Goal: Task Accomplishment & Management: Complete application form

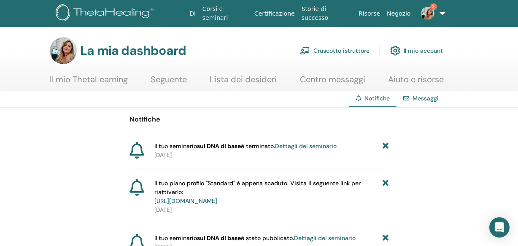
click at [420, 50] on font "Il mio account" at bounding box center [423, 51] width 39 height 8
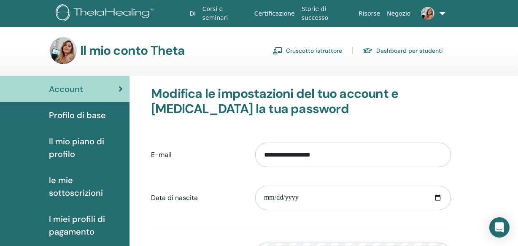
click at [65, 54] on img at bounding box center [63, 50] width 27 height 27
click at [439, 12] on link at bounding box center [430, 13] width 33 height 27
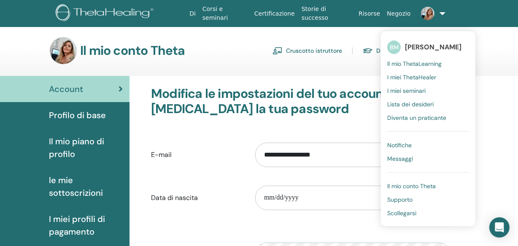
click at [393, 45] on font "BM" at bounding box center [394, 47] width 9 height 8
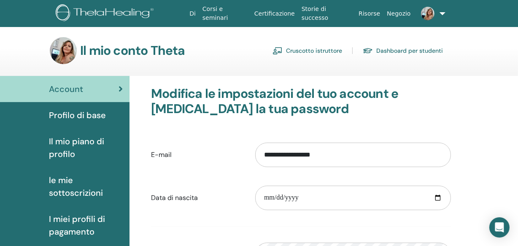
click at [87, 110] on font "Profilo di base" at bounding box center [77, 115] width 57 height 11
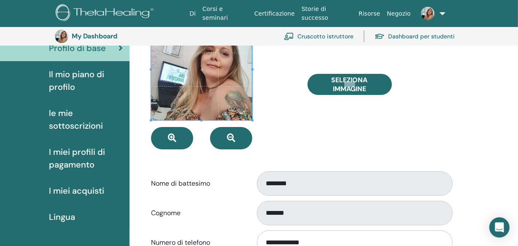
scroll to position [95, 0]
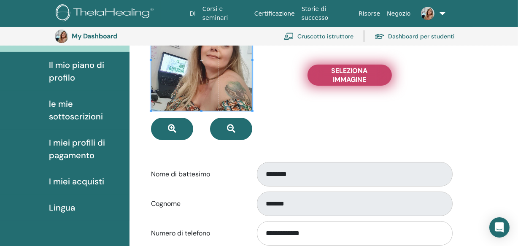
click at [337, 77] on span "Seleziona Immagine" at bounding box center [349, 75] width 63 height 18
click at [344, 77] on input "Seleziona Immagine" at bounding box center [349, 75] width 11 height 6
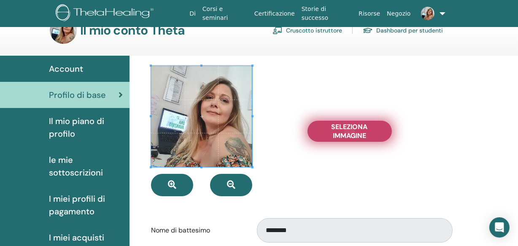
scroll to position [0, 0]
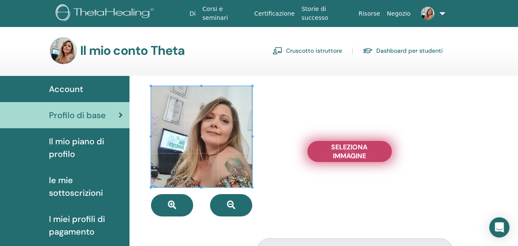
type input "**********"
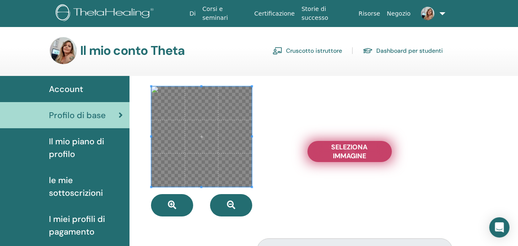
click at [344, 157] on span "Seleziona Immagine" at bounding box center [349, 152] width 63 height 18
click at [344, 154] on input "Seleziona Immagine" at bounding box center [349, 151] width 11 height 6
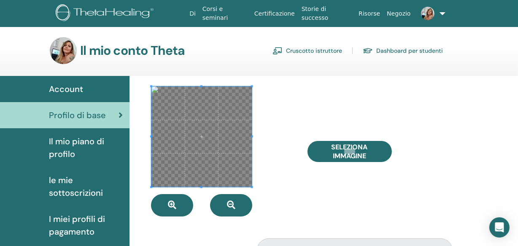
click at [306, 53] on link "Cruscotto istruttore" at bounding box center [307, 50] width 70 height 13
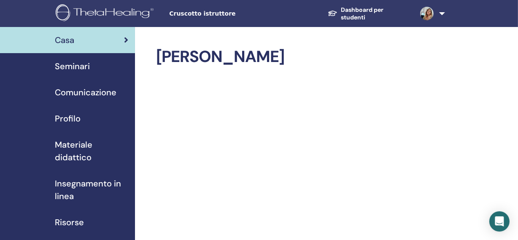
click at [72, 64] on span "Seminari" at bounding box center [72, 66] width 35 height 13
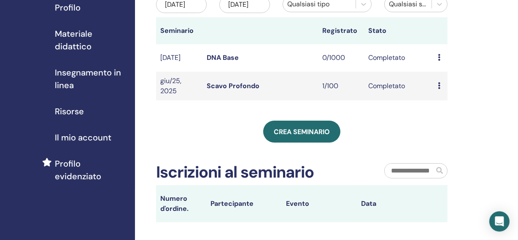
scroll to position [115, 0]
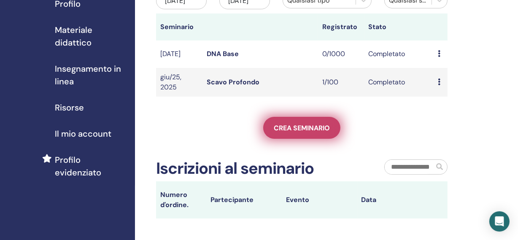
click at [292, 132] on span "Crea seminario" at bounding box center [302, 128] width 56 height 9
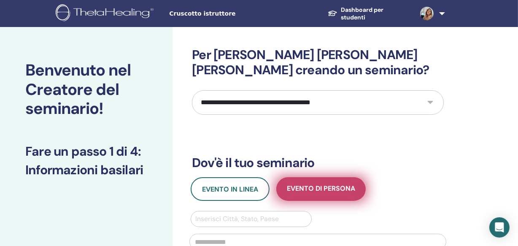
click at [304, 184] on span "Evento di persona" at bounding box center [321, 189] width 68 height 11
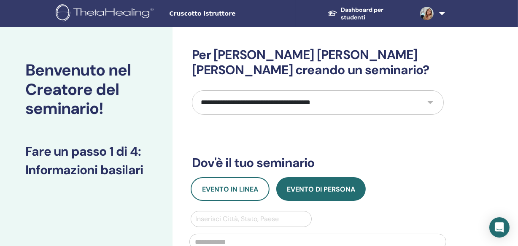
click at [290, 90] on select "**********" at bounding box center [318, 102] width 252 height 24
select select "*"
click at [192, 90] on select "**********" at bounding box center [318, 102] width 252 height 24
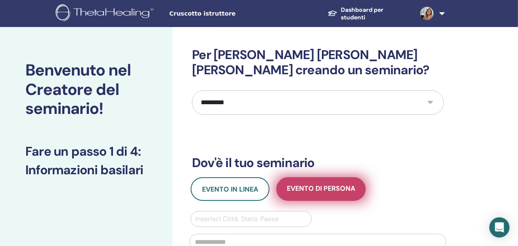
click at [303, 184] on span "Evento di persona" at bounding box center [321, 189] width 68 height 11
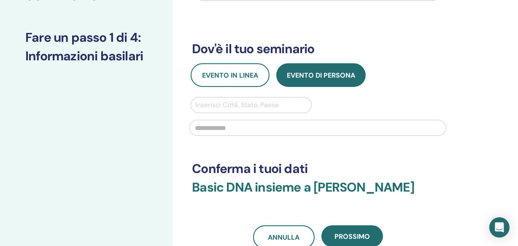
scroll to position [115, 0]
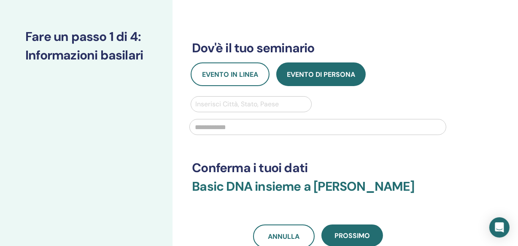
click at [238, 98] on div at bounding box center [250, 104] width 111 height 12
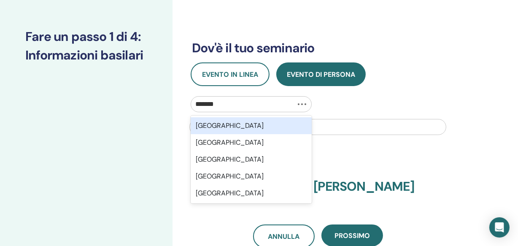
type input "********"
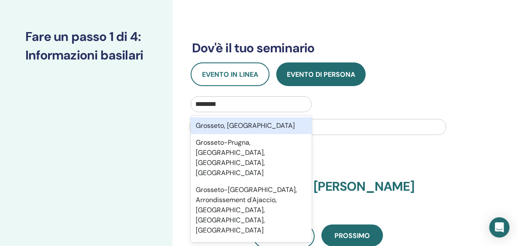
click at [242, 117] on div "Grosseto, ITA" at bounding box center [251, 125] width 121 height 17
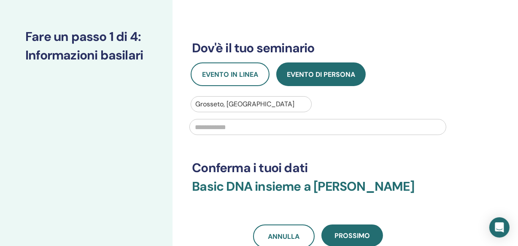
click at [242, 119] on input "text" at bounding box center [317, 127] width 257 height 16
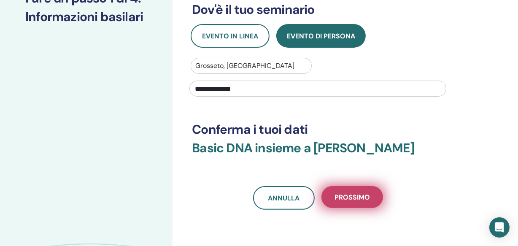
scroll to position [230, 0]
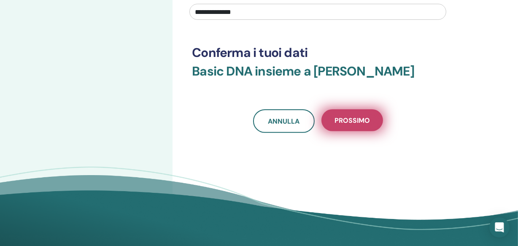
type input "**********"
click at [360, 116] on span "Prossimo" at bounding box center [351, 120] width 35 height 9
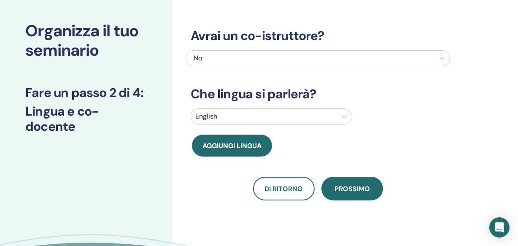
scroll to position [38, 0]
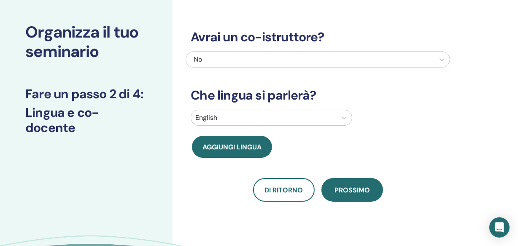
click at [247, 115] on div at bounding box center [263, 118] width 137 height 12
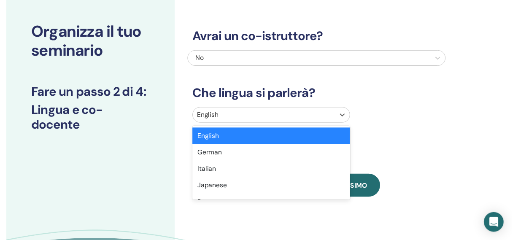
scroll to position [51, 0]
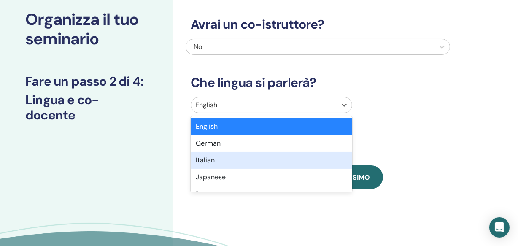
click at [248, 158] on div "Italian" at bounding box center [272, 160] width 162 height 17
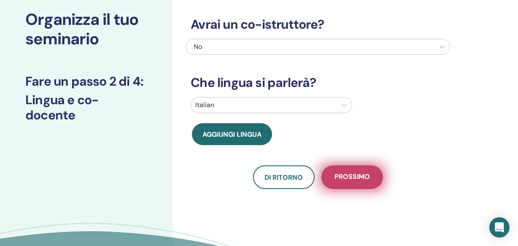
click at [353, 178] on span "Prossimo" at bounding box center [351, 177] width 35 height 11
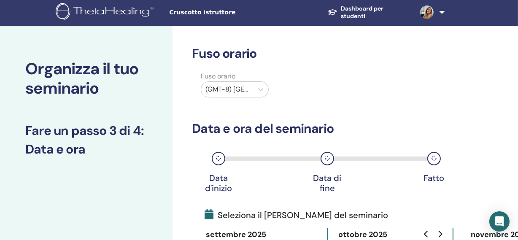
scroll to position [0, 0]
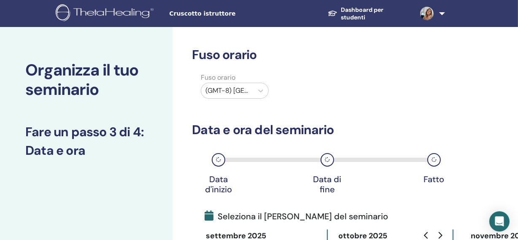
click at [236, 94] on div at bounding box center [226, 91] width 43 height 12
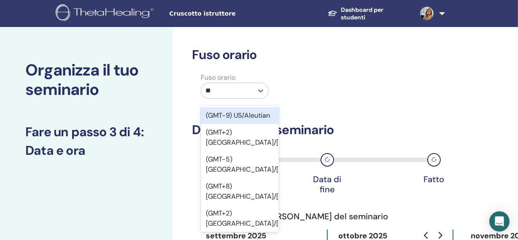
type input "***"
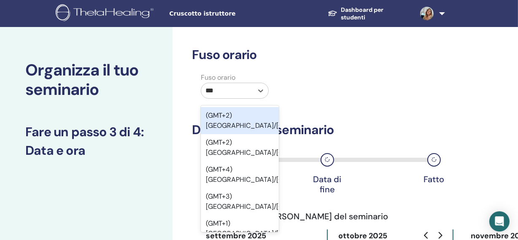
click at [228, 126] on div "(GMT+2) Europe/Amsterdam" at bounding box center [240, 120] width 78 height 27
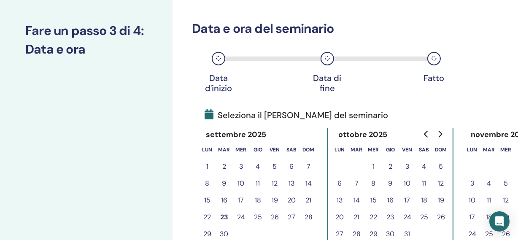
scroll to position [115, 0]
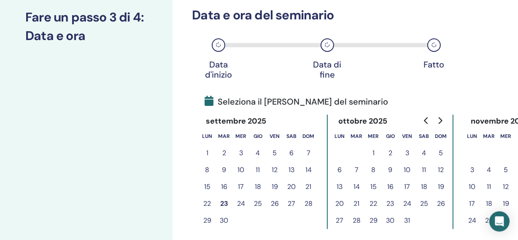
click at [409, 171] on button "10" at bounding box center [407, 170] width 17 height 17
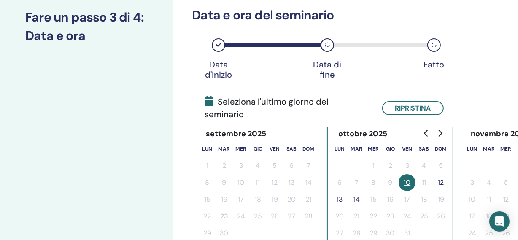
click at [442, 174] on button "12" at bounding box center [440, 182] width 17 height 17
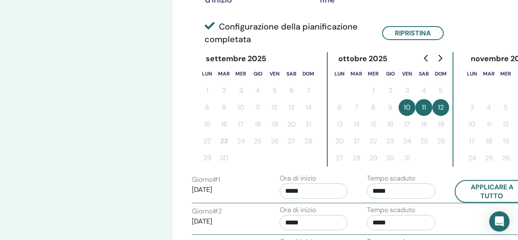
scroll to position [230, 0]
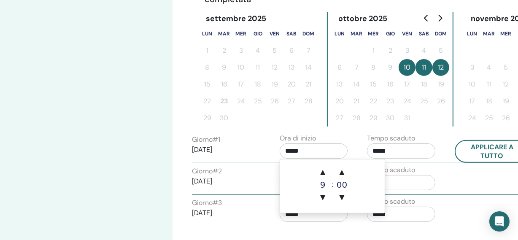
click at [321, 154] on input "*****" at bounding box center [314, 150] width 68 height 15
click at [323, 172] on span "▲" at bounding box center [322, 172] width 17 height 17
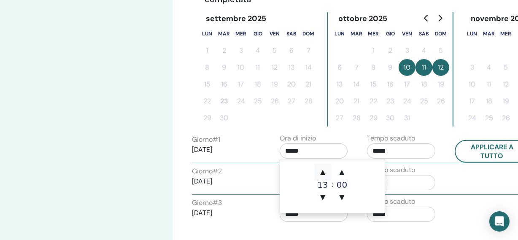
click at [323, 172] on span "▲" at bounding box center [322, 172] width 17 height 17
type input "*****"
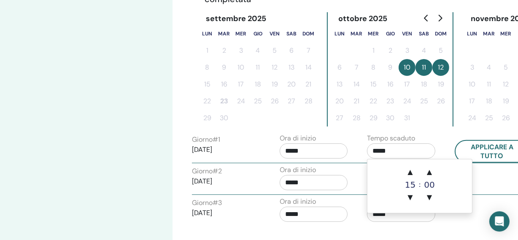
click at [388, 156] on input "*****" at bounding box center [401, 150] width 68 height 15
click at [413, 173] on span "▲" at bounding box center [410, 172] width 17 height 17
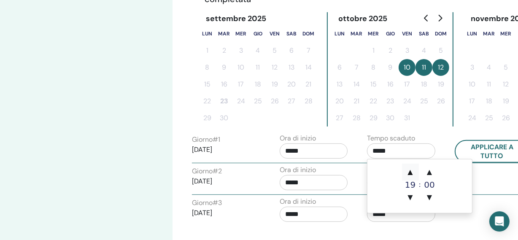
click at [415, 172] on span "▲" at bounding box center [410, 172] width 17 height 17
type input "*****"
click at [495, 154] on button "Applicare a tutto" at bounding box center [492, 151] width 75 height 23
type input "*****"
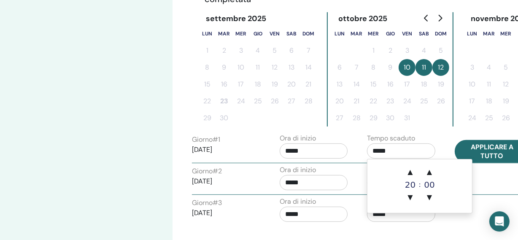
type input "*****"
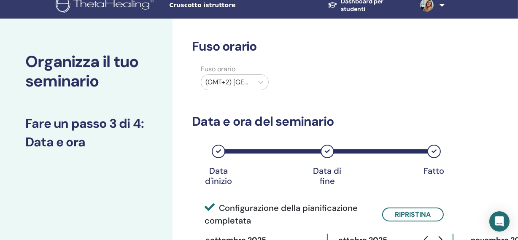
scroll to position [0, 0]
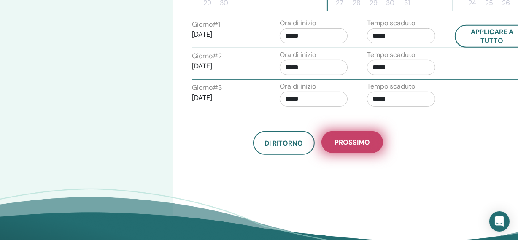
click at [347, 146] on span "Prossimo" at bounding box center [351, 142] width 35 height 9
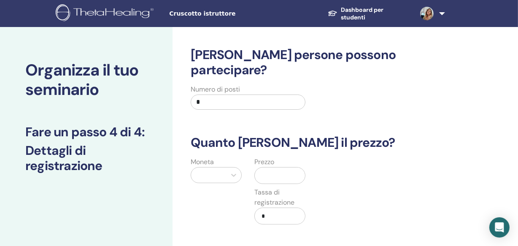
click at [230, 94] on input "*" at bounding box center [248, 101] width 114 height 15
type input "***"
click at [220, 169] on div at bounding box center [208, 175] width 27 height 12
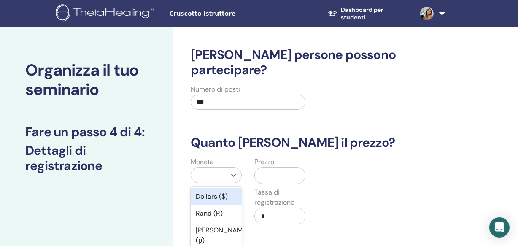
scroll to position [55, 0]
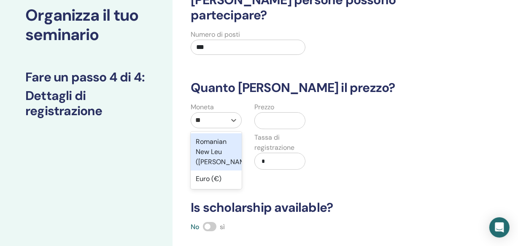
type input "***"
click at [223, 133] on div "Euro (€)" at bounding box center [216, 141] width 51 height 17
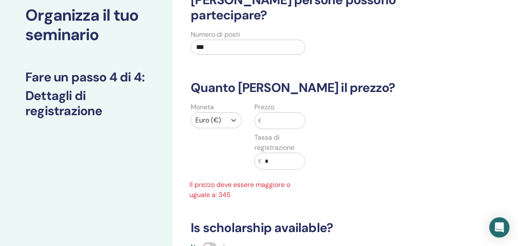
click at [276, 113] on input "text" at bounding box center [282, 121] width 43 height 16
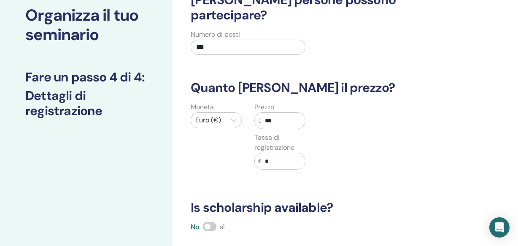
type input "***"
click at [288, 153] on input "*" at bounding box center [282, 161] width 43 height 16
type input "**"
click at [250, 222] on div "No sì" at bounding box center [318, 227] width 264 height 10
click at [210, 222] on span at bounding box center [209, 226] width 13 height 9
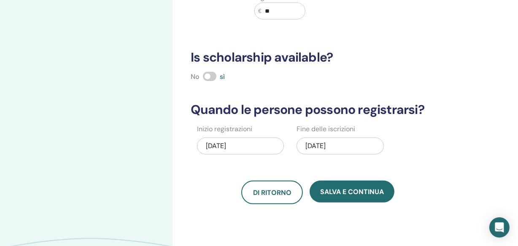
scroll to position [208, 0]
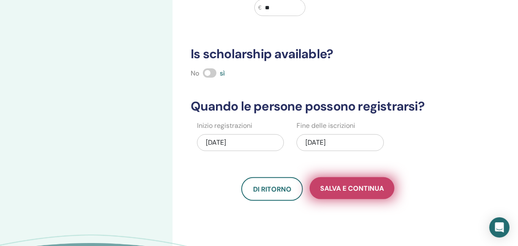
click at [348, 184] on span "Salva e continua" at bounding box center [352, 188] width 64 height 9
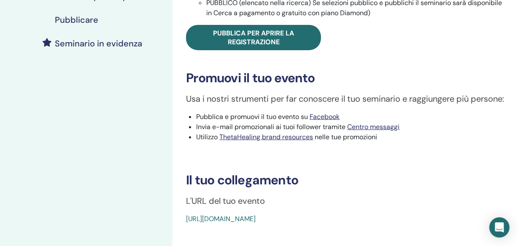
scroll to position [230, 0]
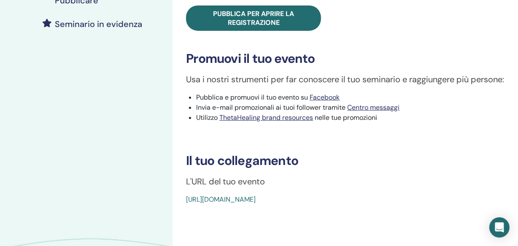
drag, startPoint x: 182, startPoint y: 212, endPoint x: 372, endPoint y: 213, distance: 189.8
click at [372, 205] on div "Basic DNA Tipo di evento Di persona Stato dell'evento Non pubblicato Iscrizioni…" at bounding box center [345, 10] width 335 height 387
copy link "https://www.thetahealing.com/seminar-378137-details.html"
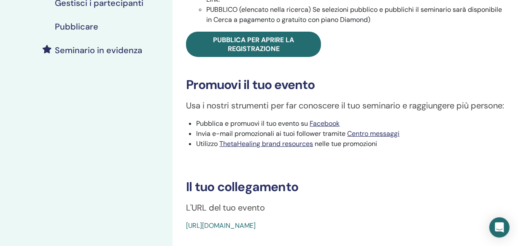
scroll to position [191, 0]
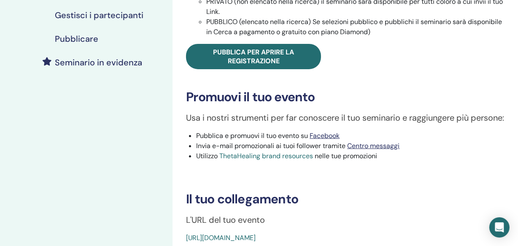
click at [299, 160] on link "ThetaHealing brand resources" at bounding box center [266, 155] width 94 height 9
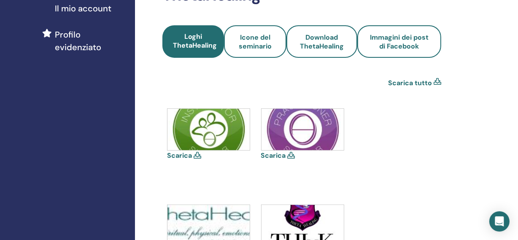
scroll to position [230, 0]
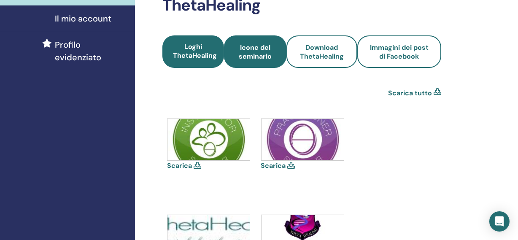
click at [251, 52] on span "Icone del seminario" at bounding box center [255, 52] width 40 height 18
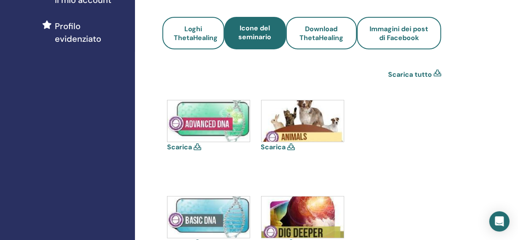
scroll to position [153, 0]
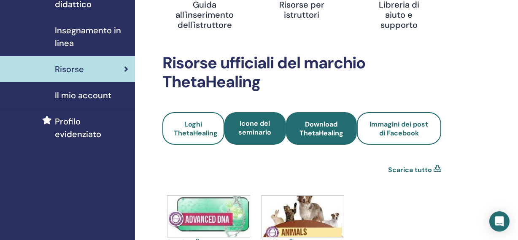
click at [324, 141] on link "Download ThetaHealing" at bounding box center [321, 128] width 71 height 32
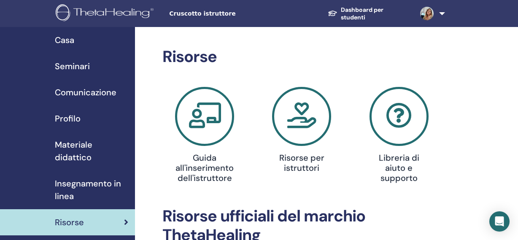
scroll to position [152, 0]
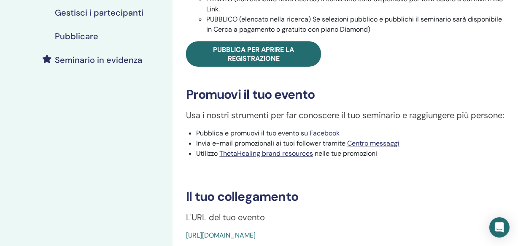
scroll to position [191, 0]
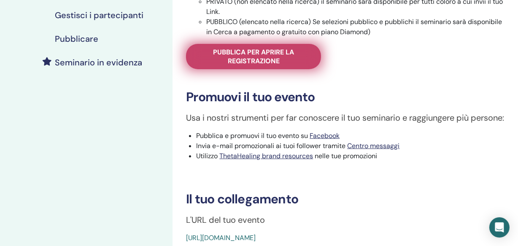
click at [271, 61] on span "Pubblica per aprire la registrazione" at bounding box center [254, 57] width 114 height 18
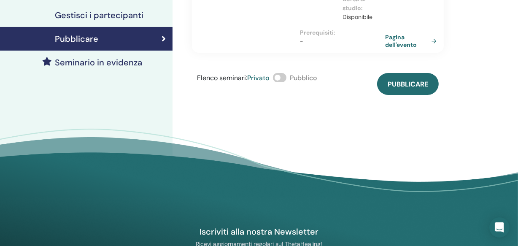
click at [283, 76] on span at bounding box center [279, 77] width 13 height 9
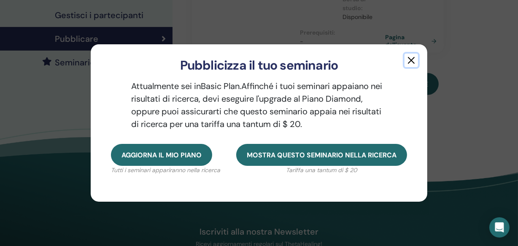
click at [409, 62] on button "button" at bounding box center [410, 60] width 13 height 13
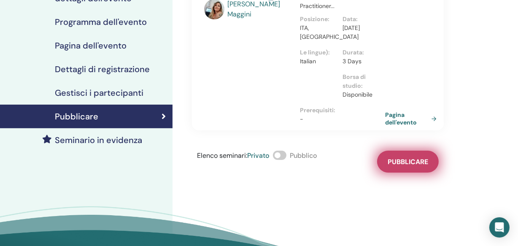
scroll to position [115, 0]
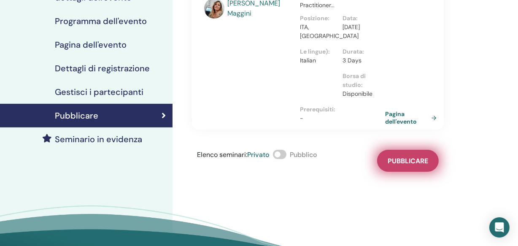
click at [406, 159] on span "Pubblicare" at bounding box center [408, 160] width 40 height 9
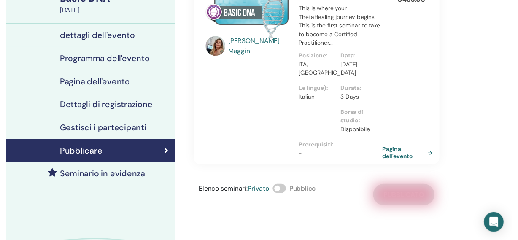
scroll to position [76, 0]
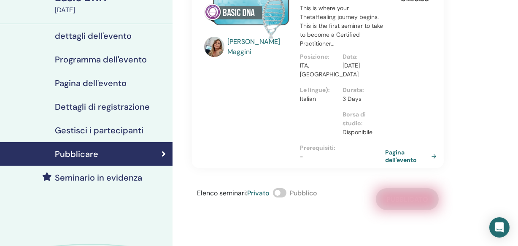
click at [78, 175] on h4 "Seminario in evidenza" at bounding box center [98, 177] width 87 height 10
